Goal: Information Seeking & Learning: Learn about a topic

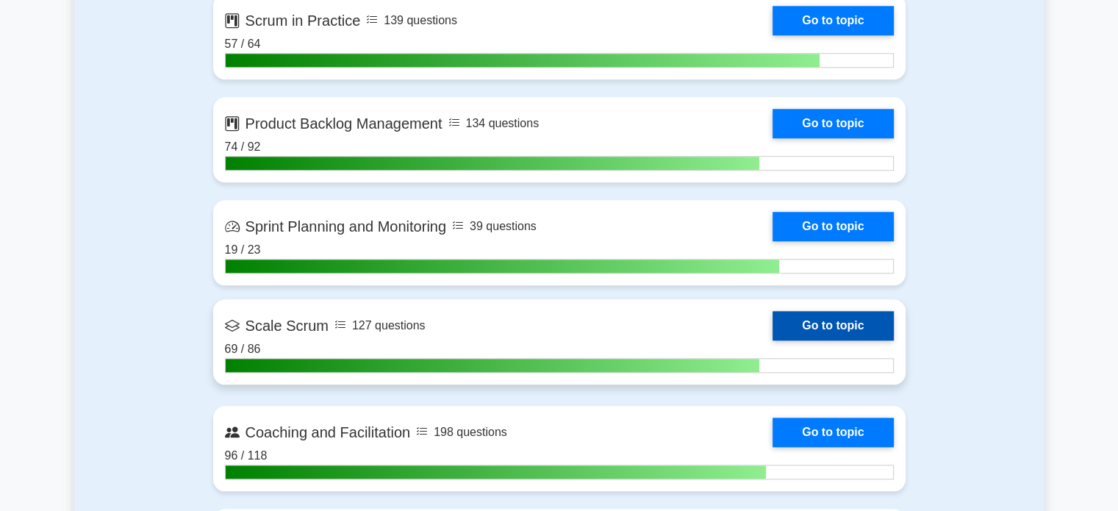
scroll to position [1544, 0]
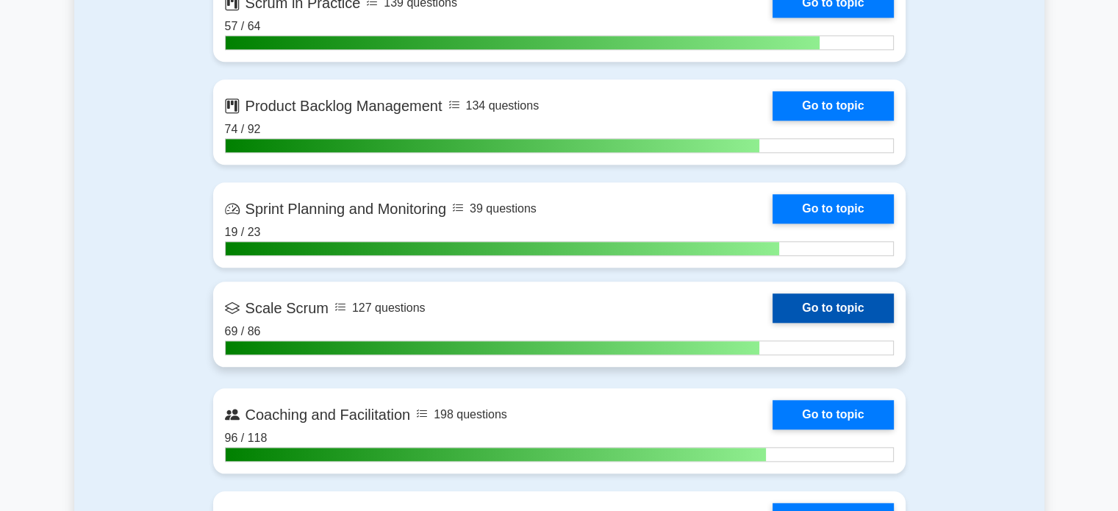
click at [830, 301] on link "Go to topic" at bounding box center [833, 307] width 121 height 29
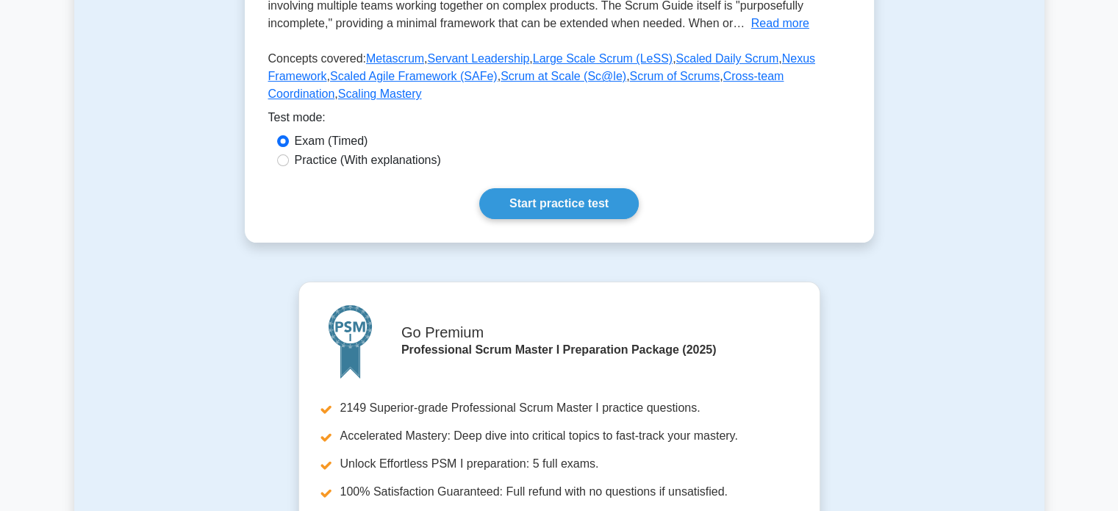
scroll to position [368, 0]
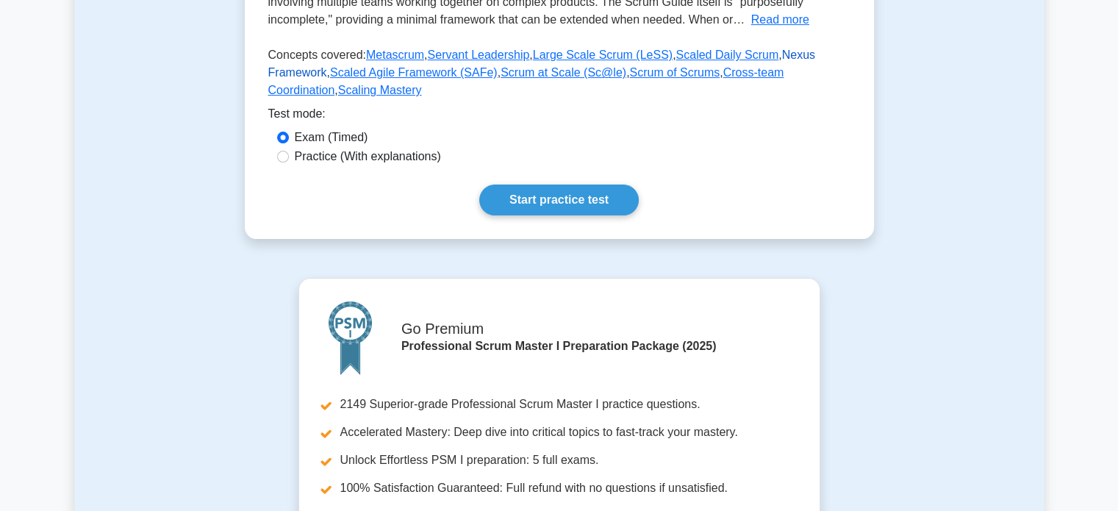
click at [773, 61] on link "Nexus Framework" at bounding box center [541, 64] width 547 height 30
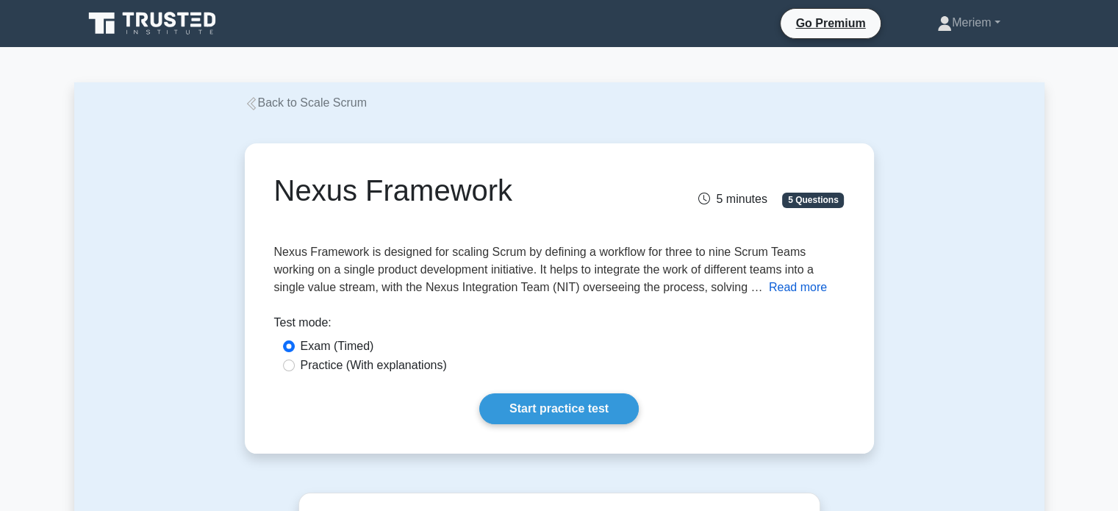
click at [788, 285] on button "Read more" at bounding box center [798, 288] width 58 height 18
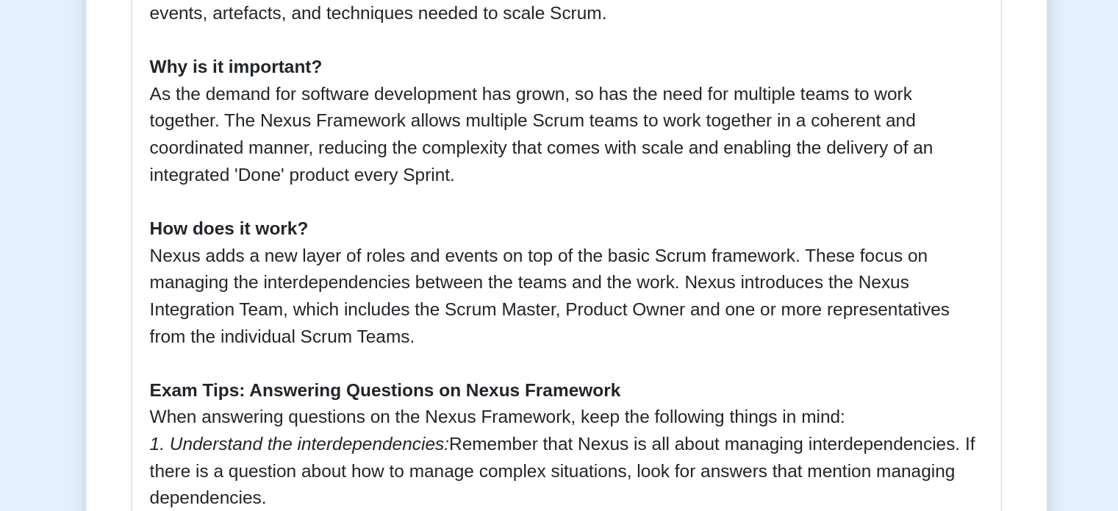
scroll to position [312, 0]
